Goal: Find specific page/section: Find specific page/section

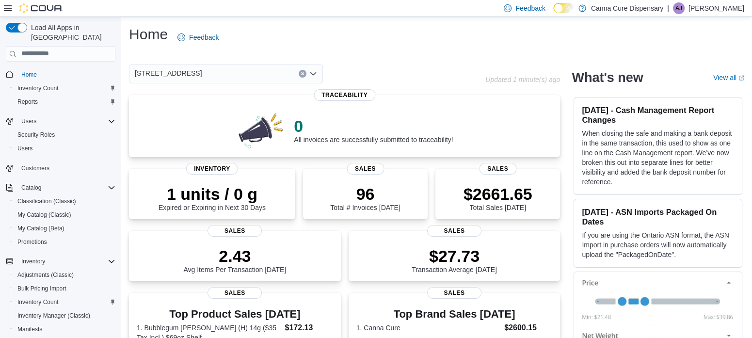
click at [314, 73] on icon "Open list of options" at bounding box center [313, 73] width 6 height 3
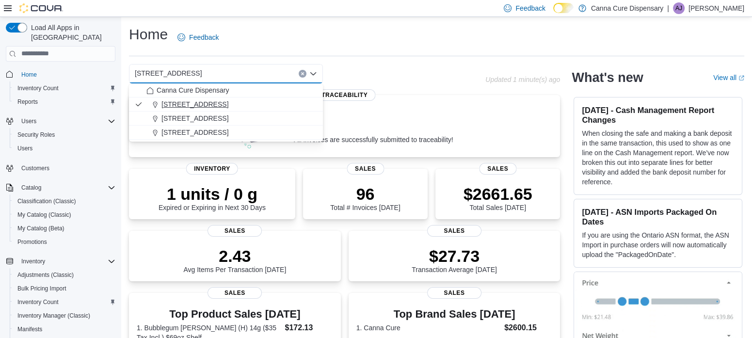
click at [207, 103] on span "1023 E. 6th Ave" at bounding box center [194, 104] width 67 height 10
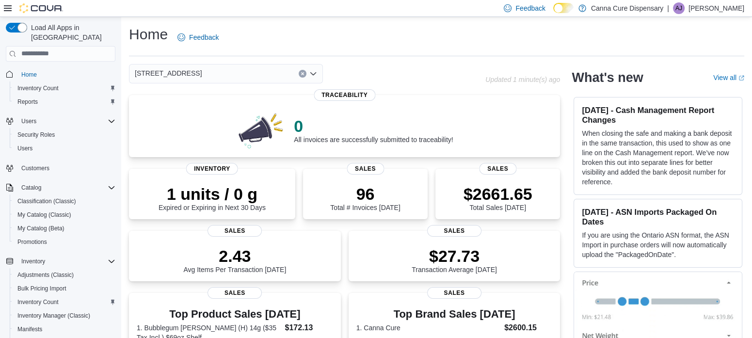
click at [315, 71] on icon "Open list of options" at bounding box center [313, 74] width 8 height 8
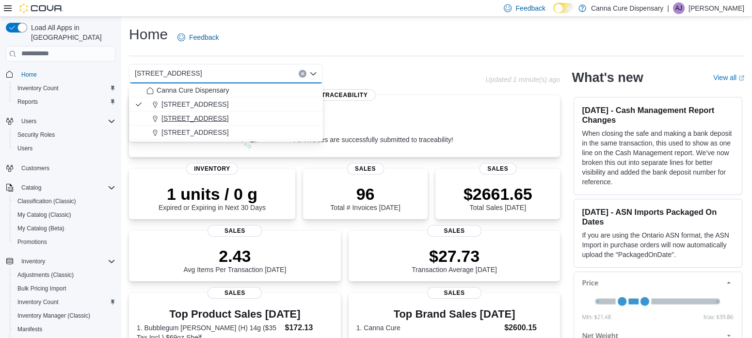
click at [182, 117] on span "15 E 4th St" at bounding box center [194, 118] width 67 height 10
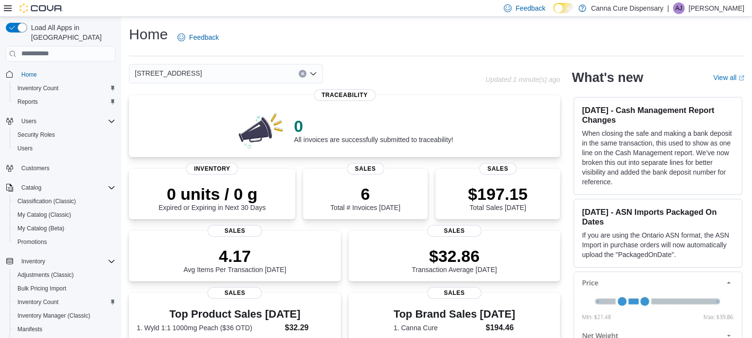
click at [312, 74] on icon "Open list of options" at bounding box center [313, 73] width 6 height 3
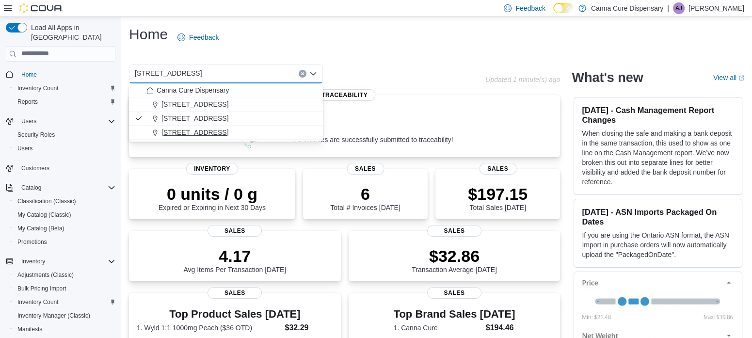
click at [186, 130] on span "1919-B NW Cache Rd" at bounding box center [194, 132] width 67 height 10
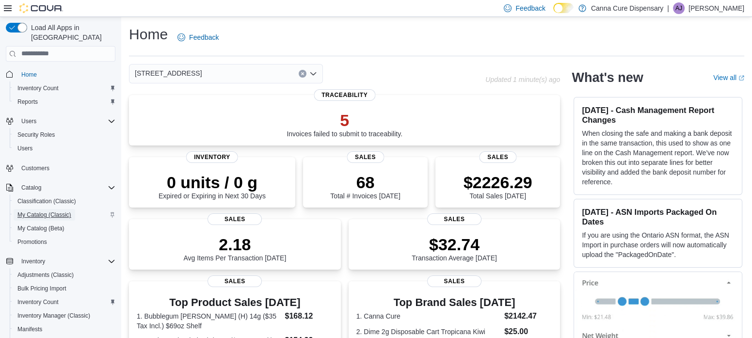
click at [45, 211] on span "My Catalog (Classic)" at bounding box center [44, 215] width 54 height 8
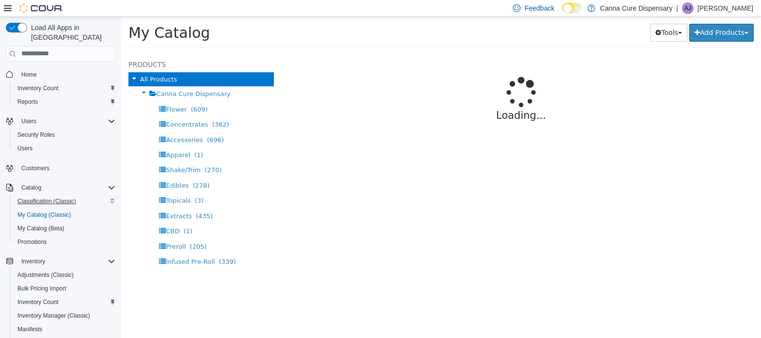
select select "**********"
